Goal: Information Seeking & Learning: Learn about a topic

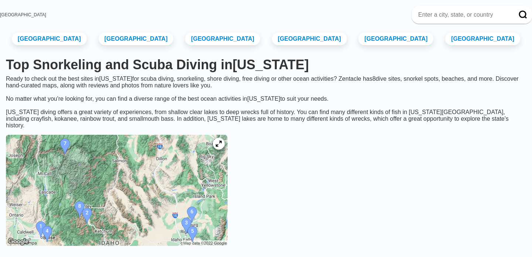
scroll to position [10, 0]
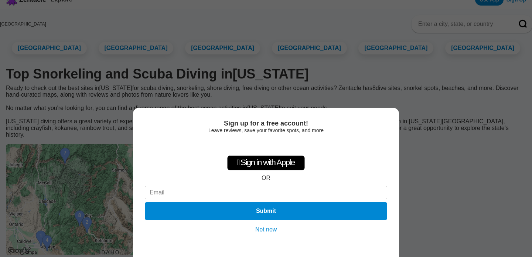
click at [275, 230] on button "Not now" at bounding box center [266, 229] width 26 height 7
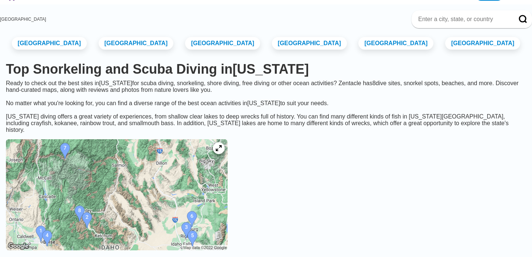
scroll to position [0, 0]
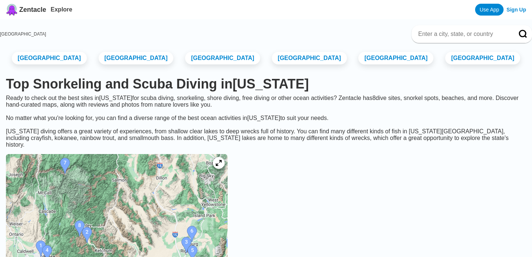
click at [155, 107] on div "Ready to check out the best sites in Idaho for scuba diving, snorkeling, shore …" at bounding box center [266, 111] width 532 height 33
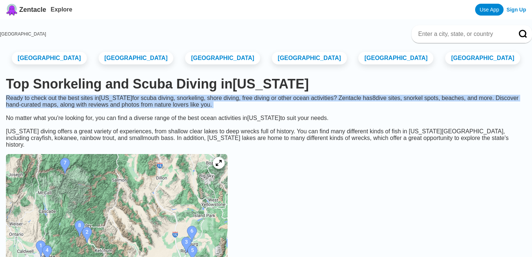
click at [155, 107] on div "Ready to check out the best sites in Idaho for scuba diving, snorkeling, shore …" at bounding box center [266, 111] width 532 height 33
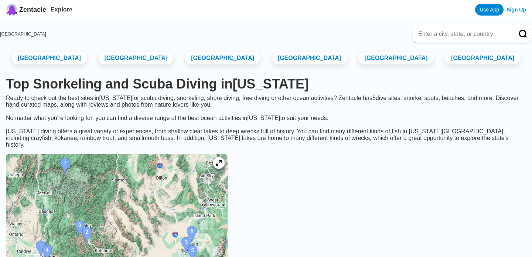
click at [196, 111] on div "Ready to check out the best sites in Idaho for scuba diving, snorkeling, shore …" at bounding box center [266, 111] width 532 height 33
click at [314, 65] on link "[GEOGRAPHIC_DATA]" at bounding box center [309, 57] width 79 height 13
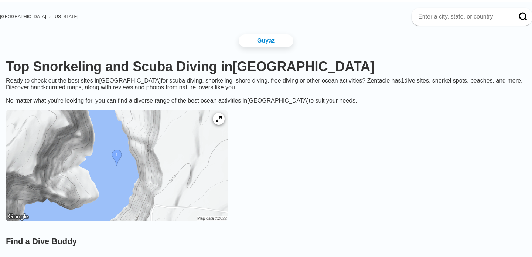
scroll to position [50, 0]
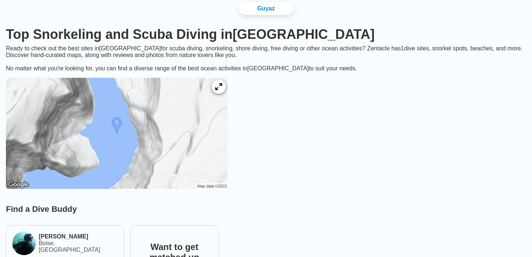
click at [222, 89] on icon at bounding box center [218, 86] width 7 height 7
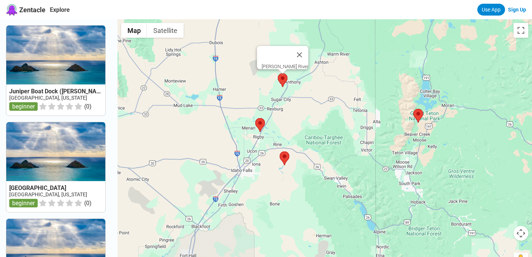
click at [278, 73] on area at bounding box center [278, 73] width 0 height 0
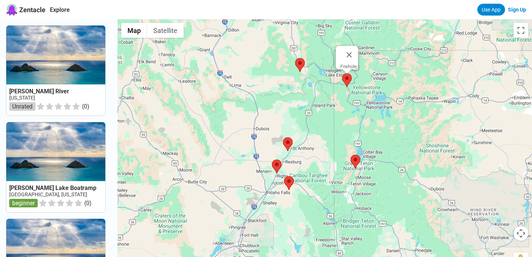
click at [342, 73] on area at bounding box center [342, 73] width 0 height 0
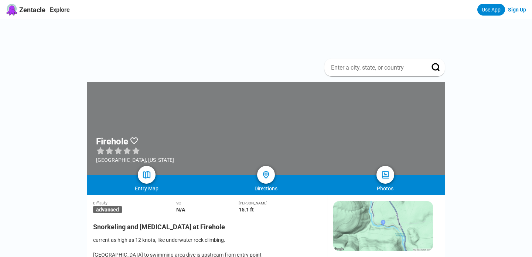
click at [235, 88] on div at bounding box center [266, 128] width 358 height 92
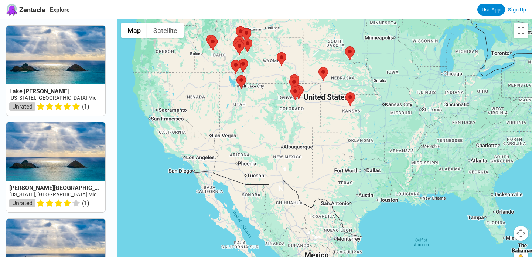
drag, startPoint x: 219, startPoint y: 165, endPoint x: 226, endPoint y: 104, distance: 62.1
click at [226, 104] on div at bounding box center [325, 147] width 415 height 257
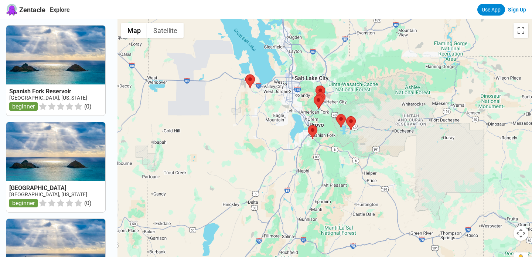
drag, startPoint x: 327, startPoint y: 30, endPoint x: 264, endPoint y: 160, distance: 144.2
click at [264, 160] on div at bounding box center [325, 147] width 415 height 257
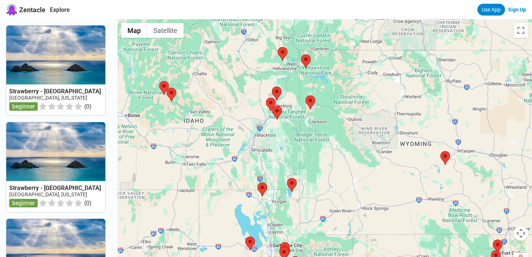
drag, startPoint x: 172, startPoint y: 89, endPoint x: 164, endPoint y: 227, distance: 137.8
click at [165, 227] on div at bounding box center [325, 147] width 415 height 257
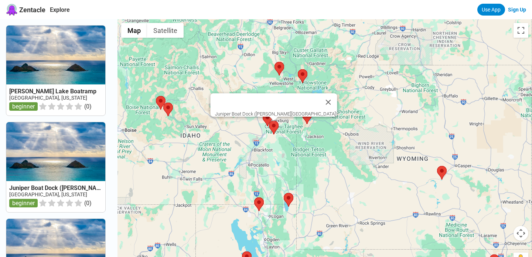
click at [269, 121] on area at bounding box center [269, 121] width 0 height 0
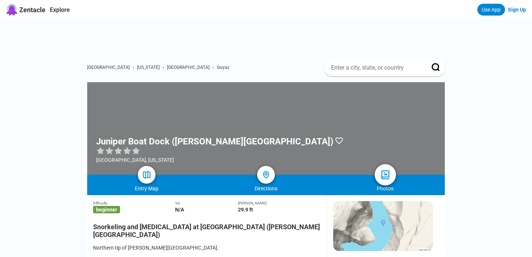
click at [380, 169] on img at bounding box center [385, 174] width 11 height 11
